Goal: Transaction & Acquisition: Purchase product/service

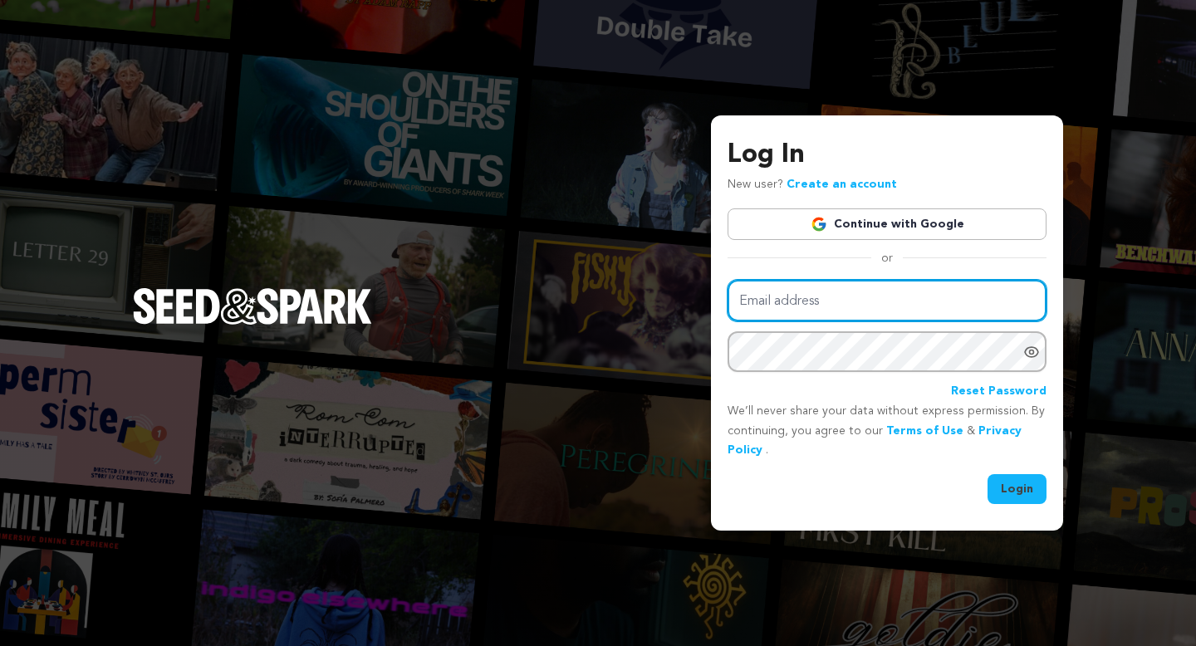
click at [884, 292] on input "Email address" at bounding box center [887, 301] width 319 height 42
type input "jamiealvey@outlook.com"
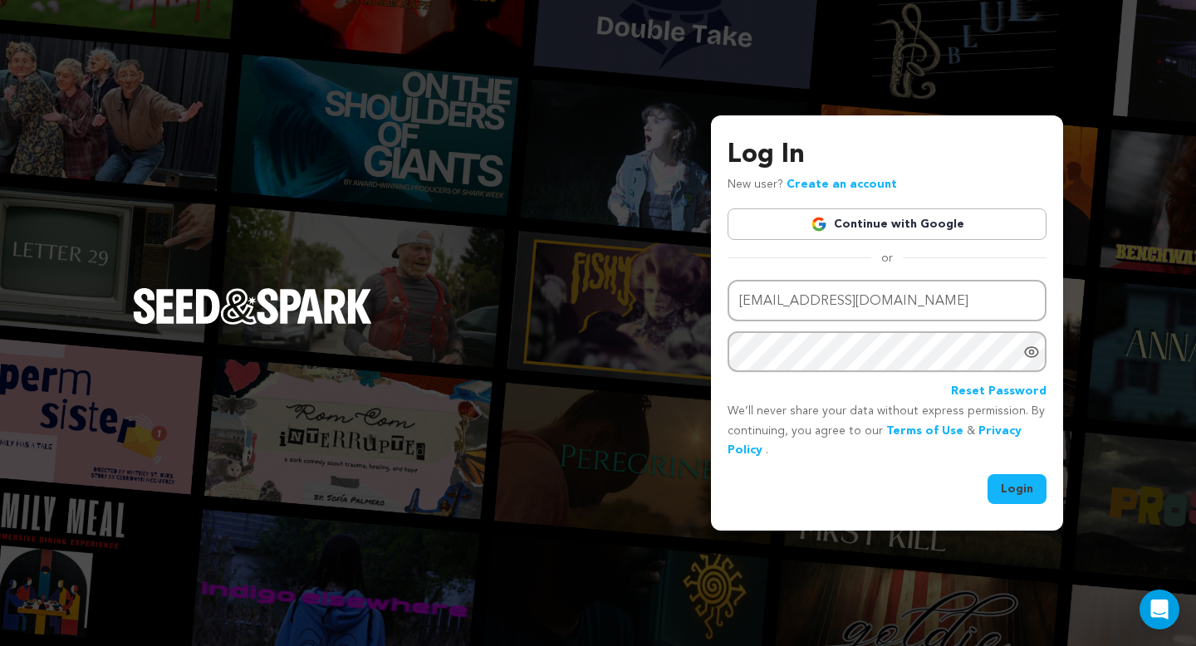
click at [1016, 502] on button "Login" at bounding box center [1017, 489] width 59 height 30
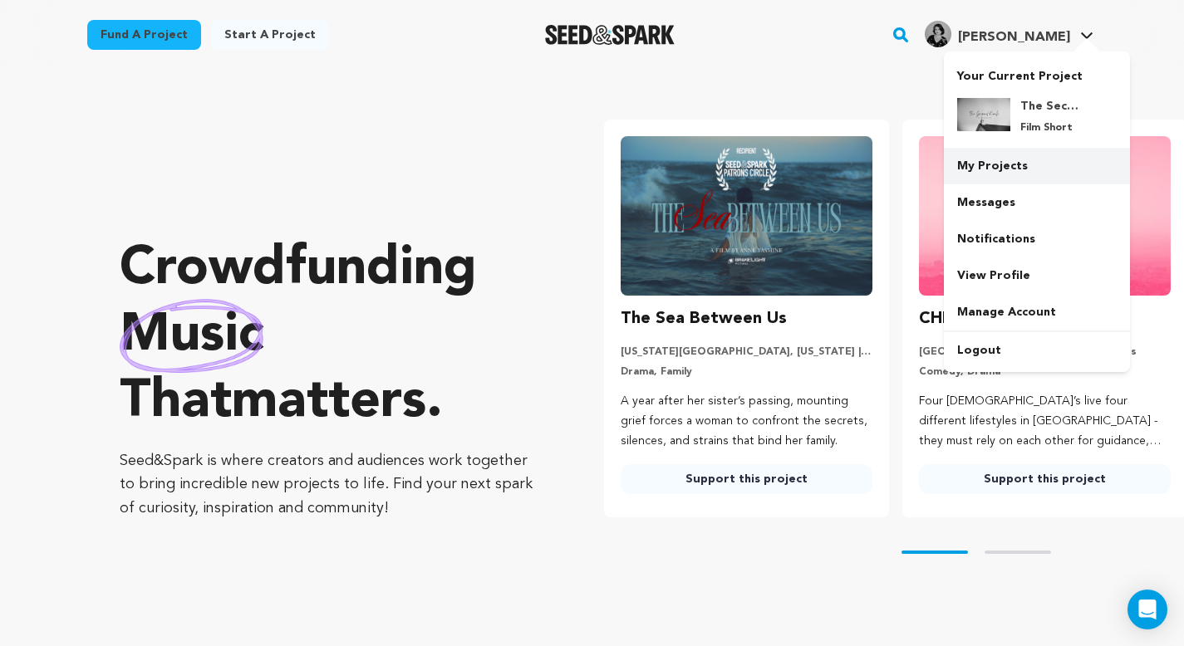
click at [1017, 162] on link "My Projects" at bounding box center [1036, 166] width 186 height 37
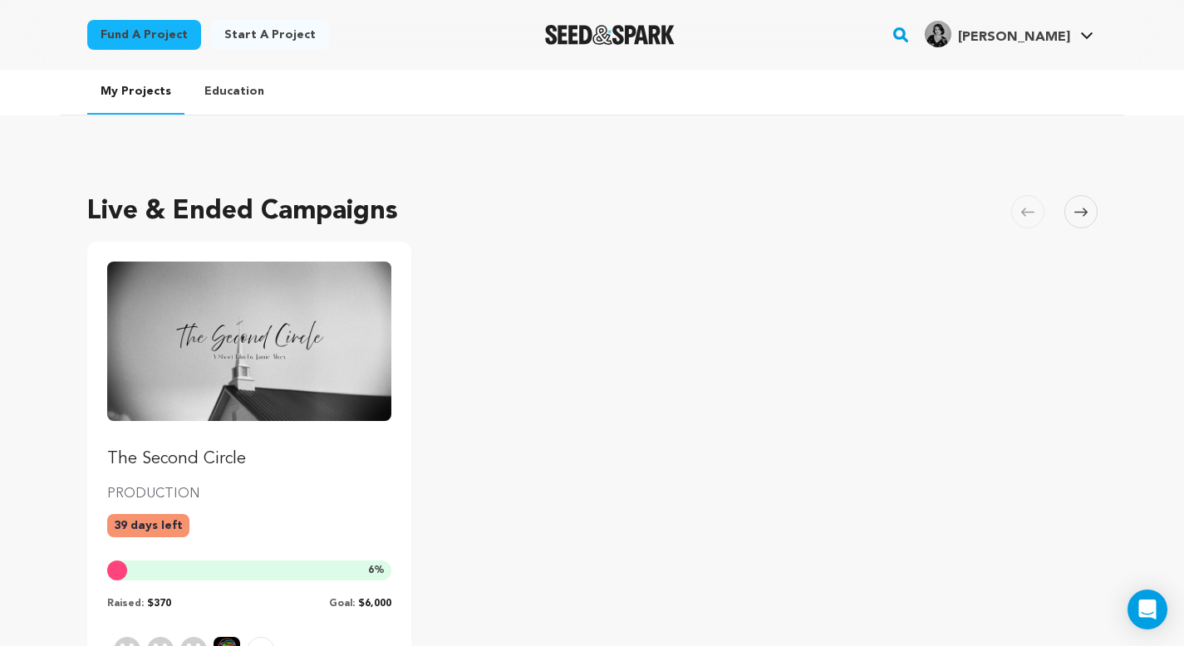
click at [484, 271] on ul "The Second Circle PRODUCTION 39 days left 6 % Raised: $370 Goal: $6,000 +1 supp…" at bounding box center [592, 492] width 1010 height 500
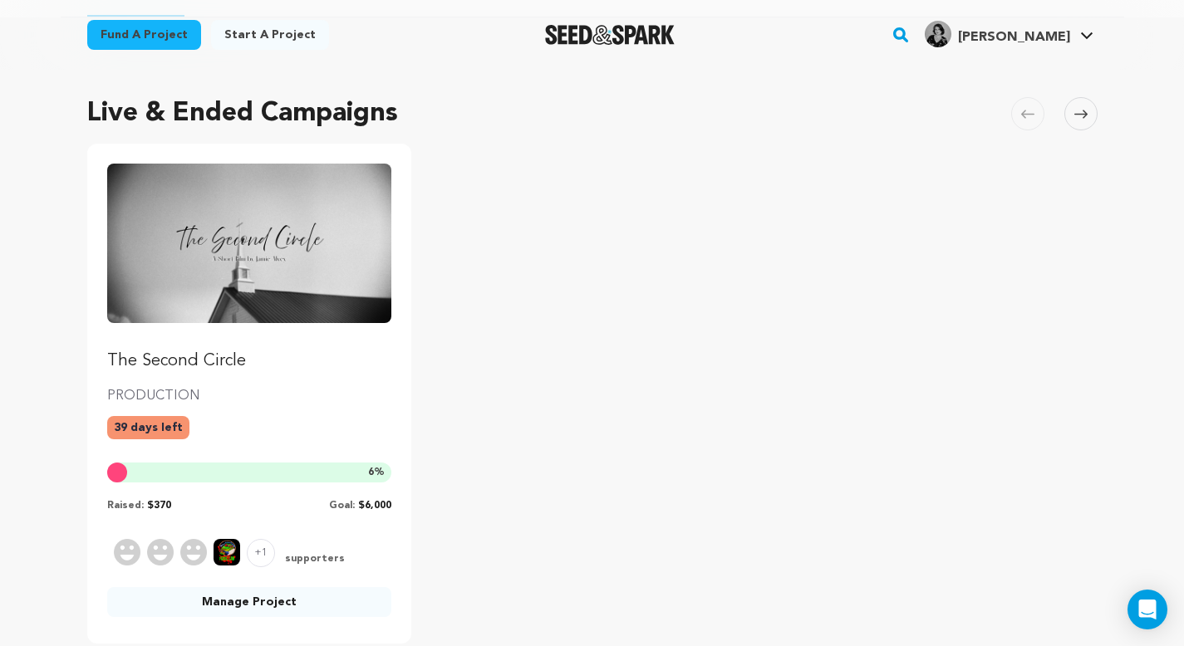
scroll to position [100, 0]
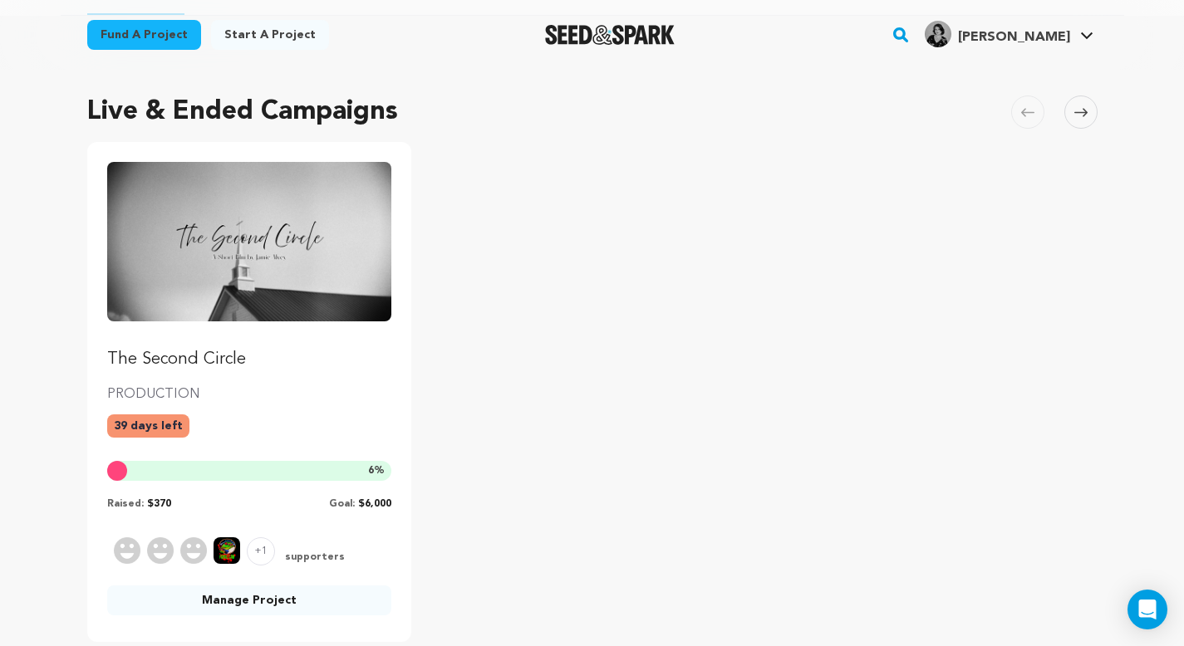
click at [187, 362] on p "The Second Circle" at bounding box center [249, 359] width 285 height 23
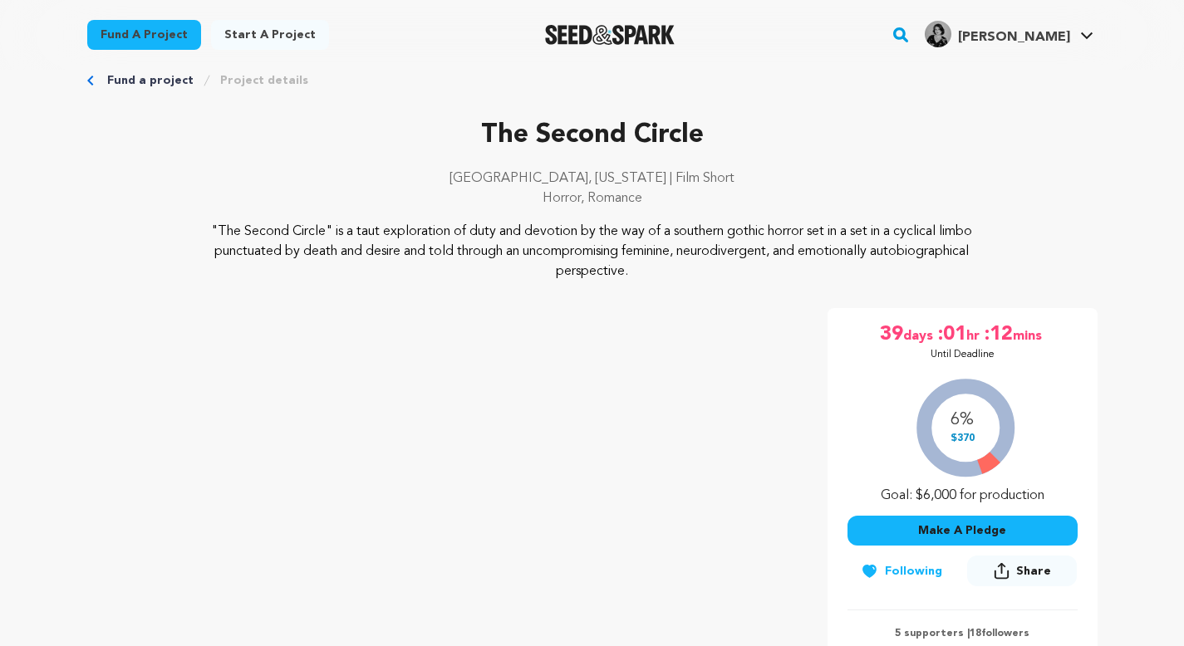
scroll to position [33, 0]
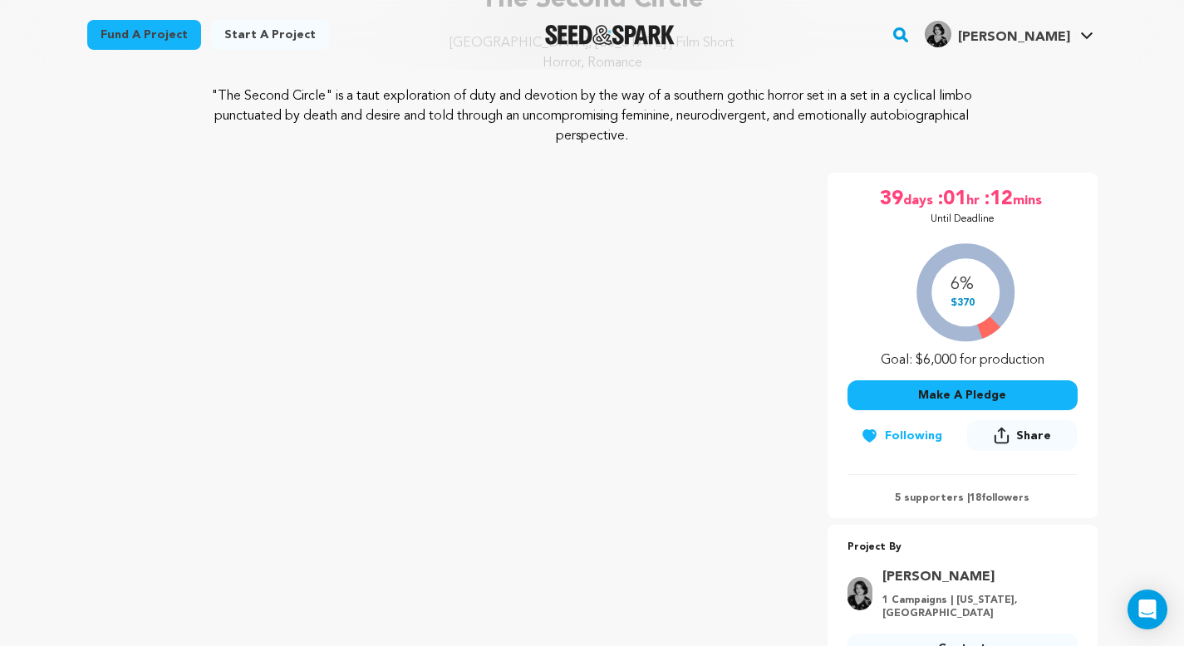
scroll to position [796, 0]
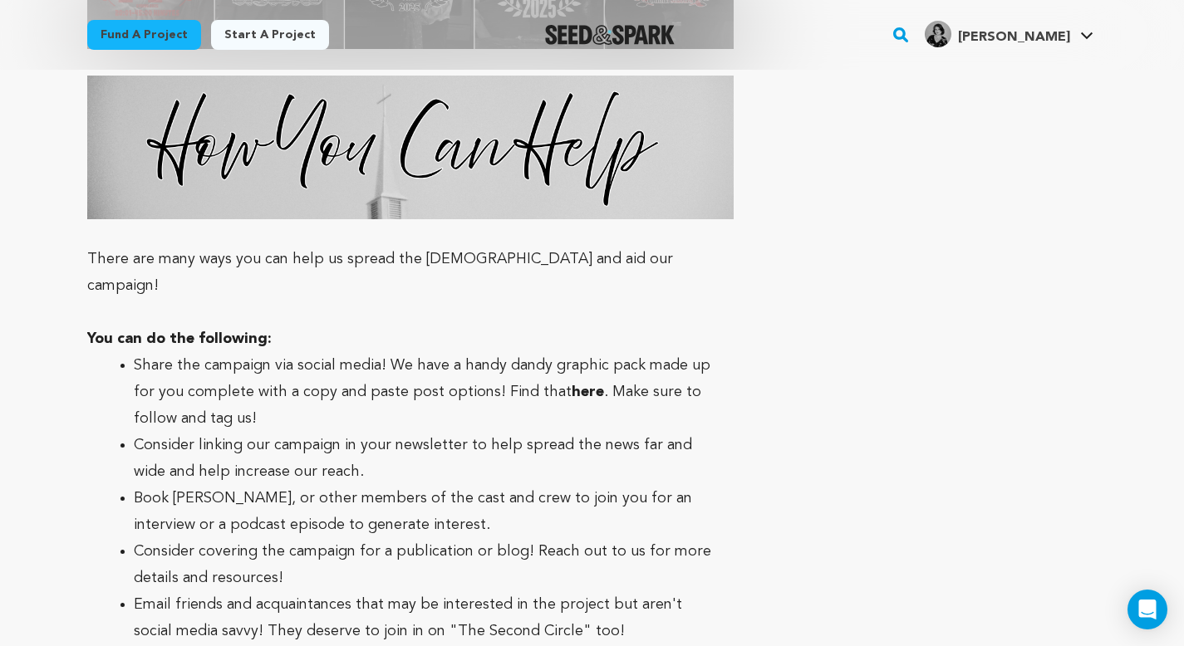
scroll to position [5940, 0]
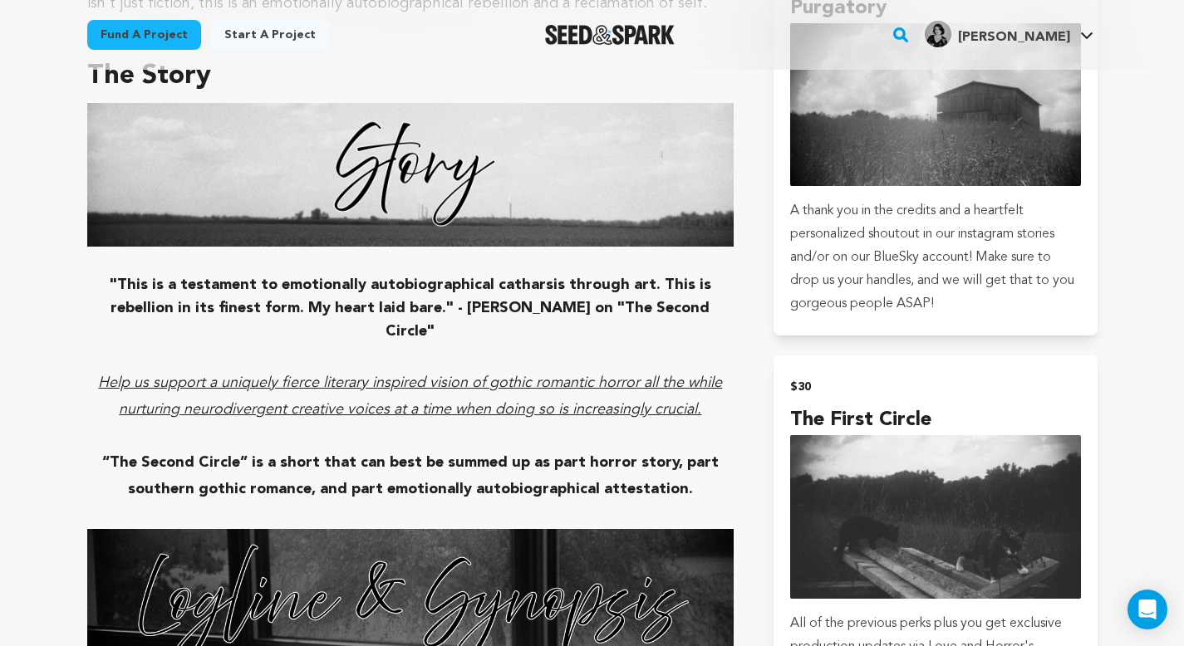
drag, startPoint x: 1195, startPoint y: 468, endPoint x: 1194, endPoint y: 107, distance: 360.5
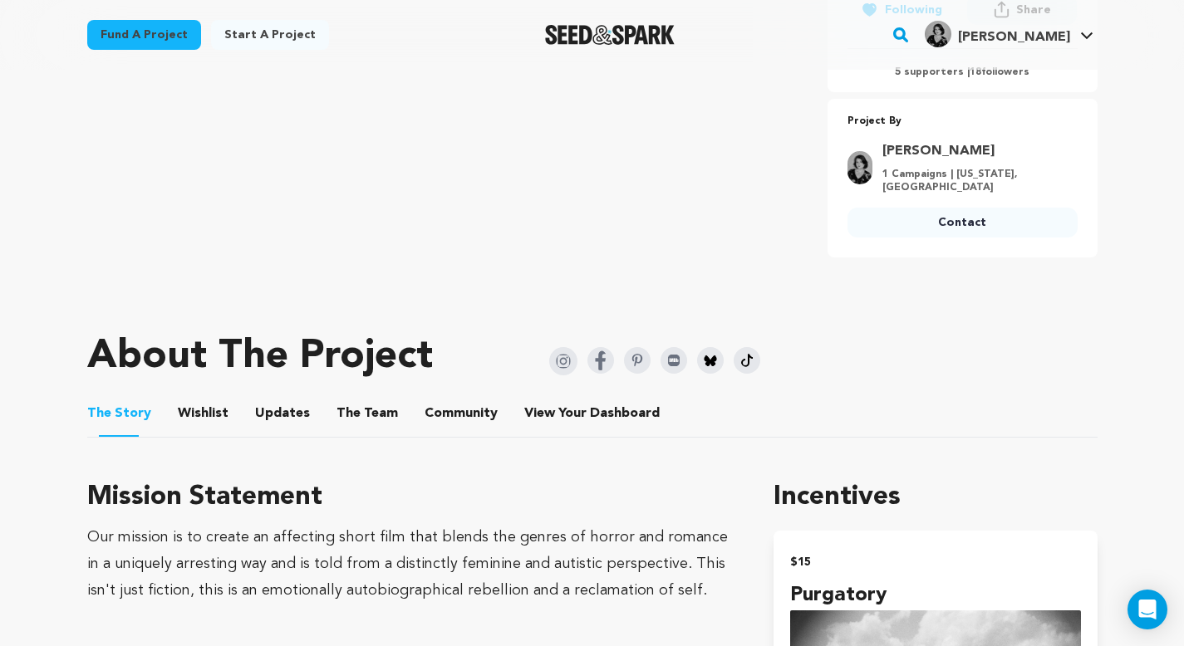
scroll to position [0, 0]
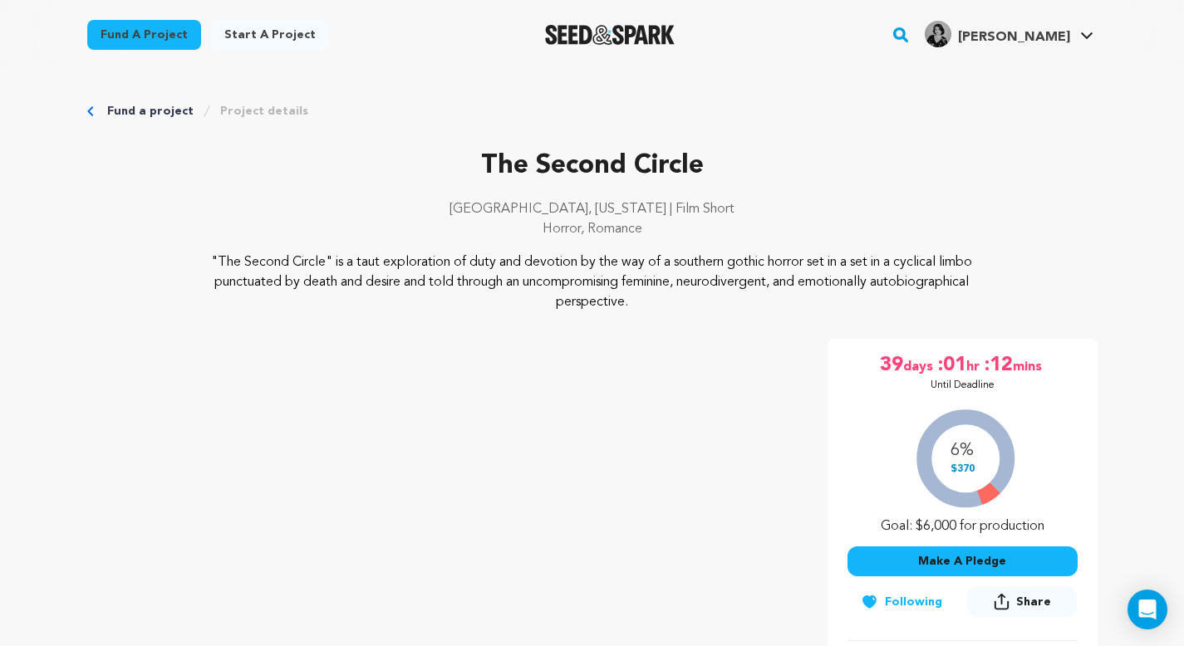
drag, startPoint x: 1195, startPoint y: 65, endPoint x: 1195, endPoint y: -24, distance: 88.9
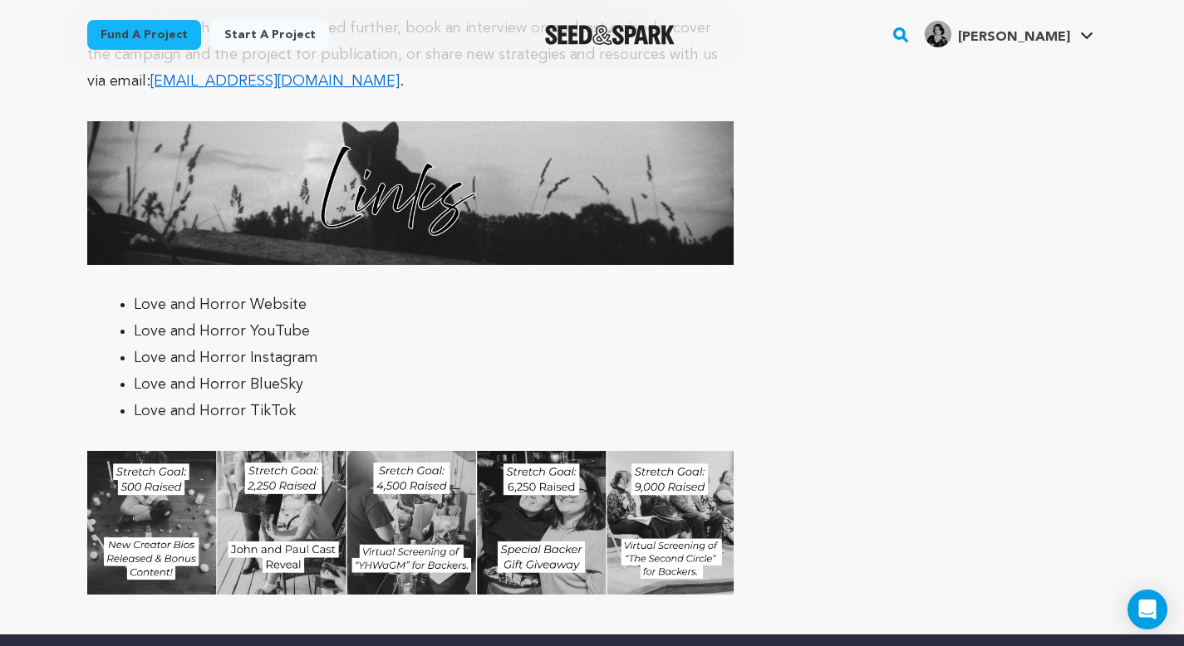
scroll to position [7702, 0]
